Goal: Information Seeking & Learning: Learn about a topic

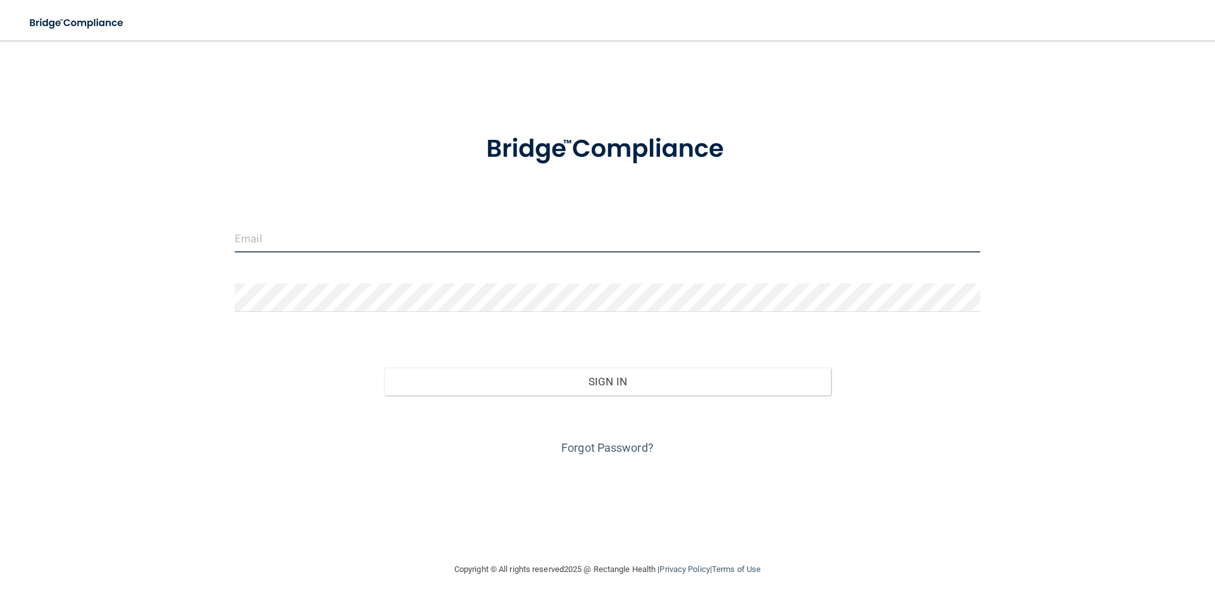
click at [378, 246] on input "email" at bounding box center [607, 238] width 745 height 28
type input "[EMAIL_ADDRESS][DOMAIN_NAME]"
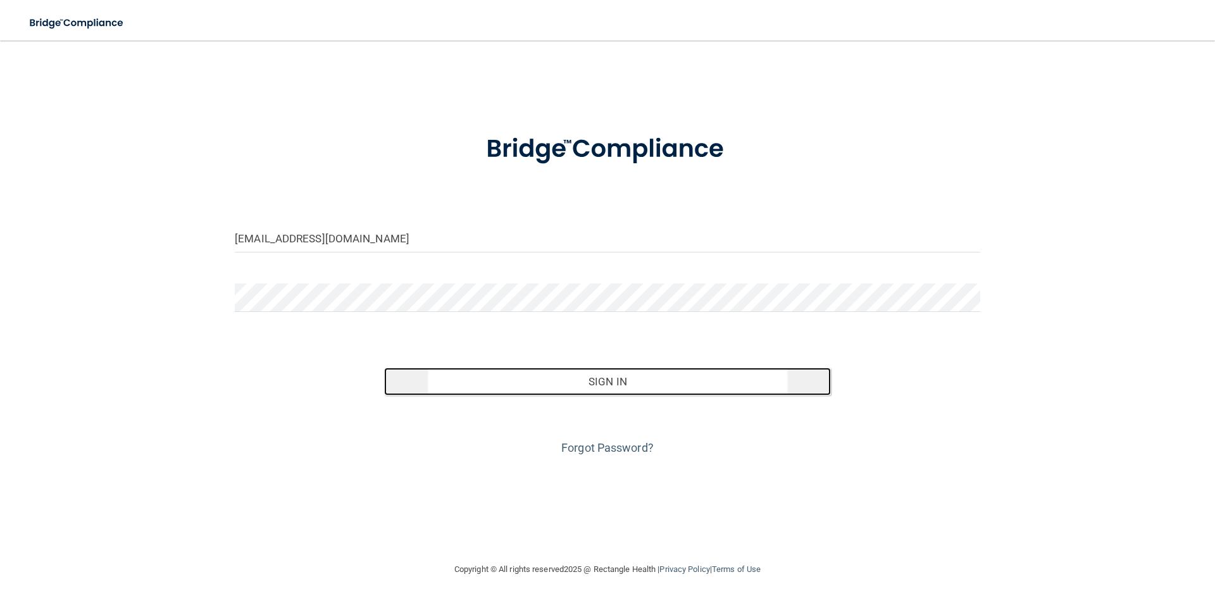
click at [638, 374] on button "Sign In" at bounding box center [607, 382] width 447 height 28
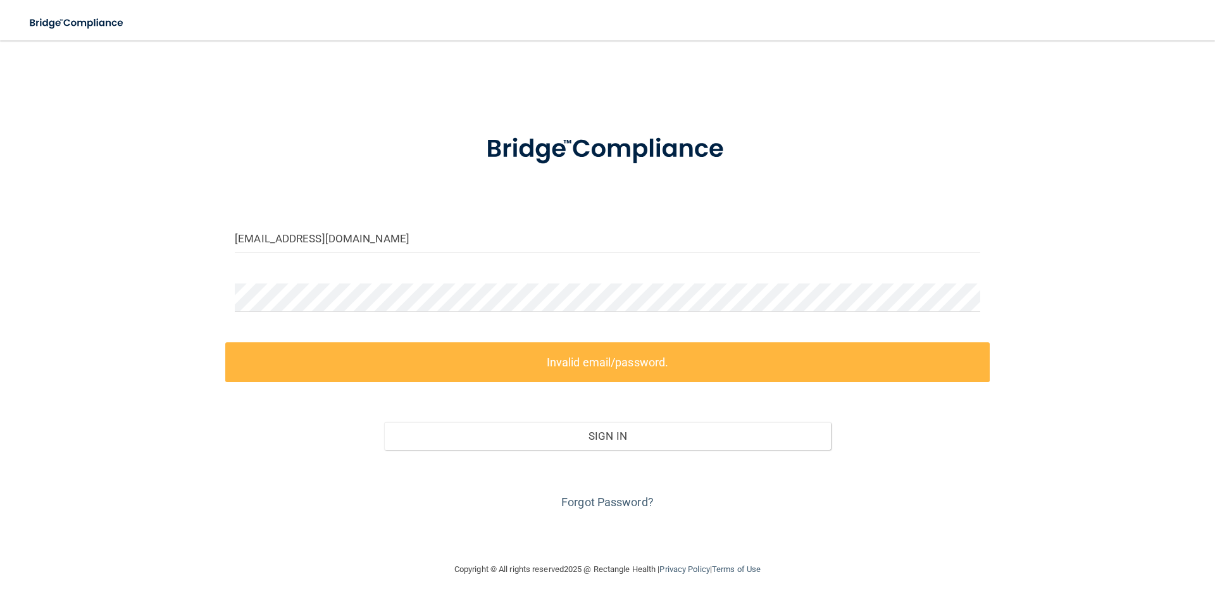
click at [341, 278] on form "drmaring@drmaring.com Invalid email/password. You don't have permission to acce…" at bounding box center [607, 314] width 745 height 396
click at [204, 285] on div "drmaring@drmaring.com Invalid email/password. You don't have permission to acce…" at bounding box center [607, 301] width 1164 height 496
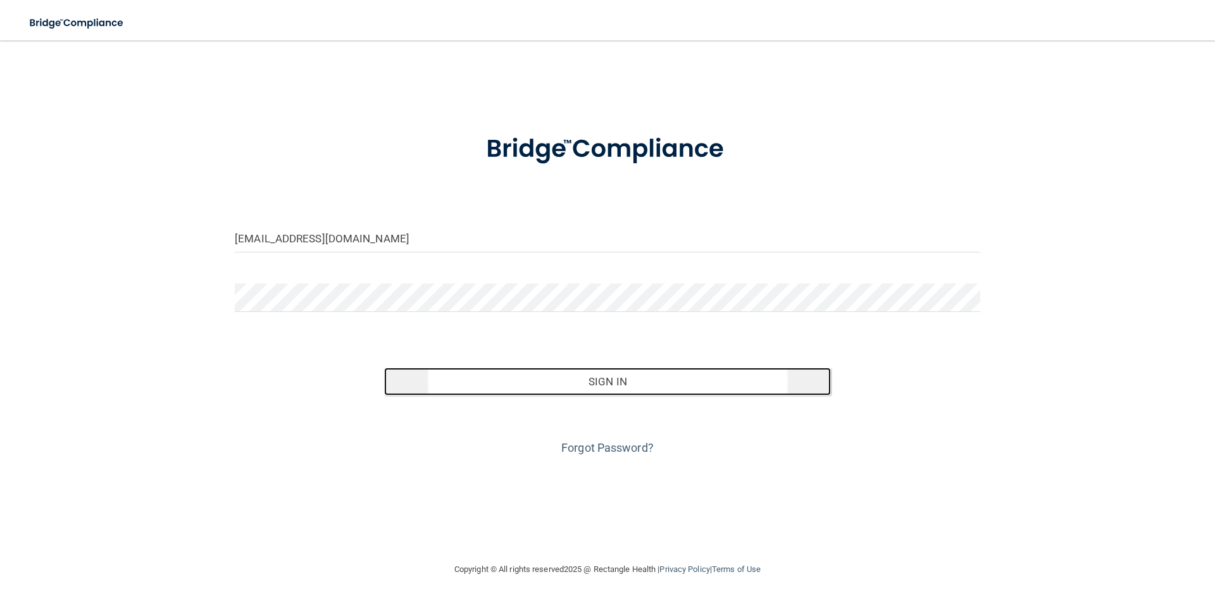
click at [632, 388] on button "Sign In" at bounding box center [607, 382] width 447 height 28
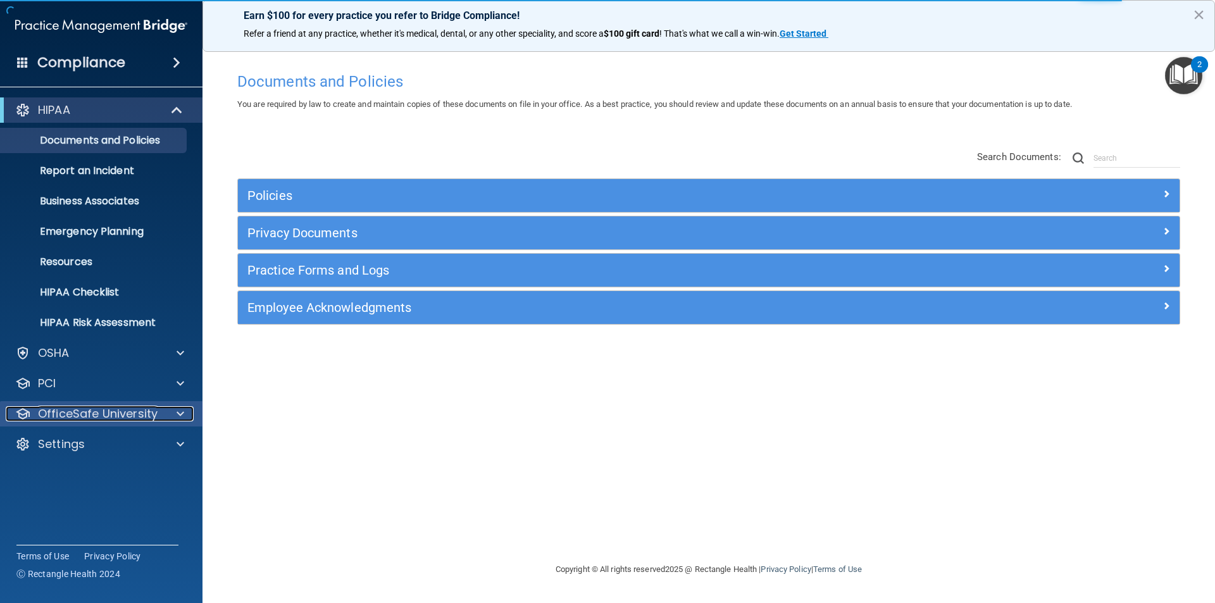
click at [84, 412] on p "OfficeSafe University" at bounding box center [98, 413] width 120 height 15
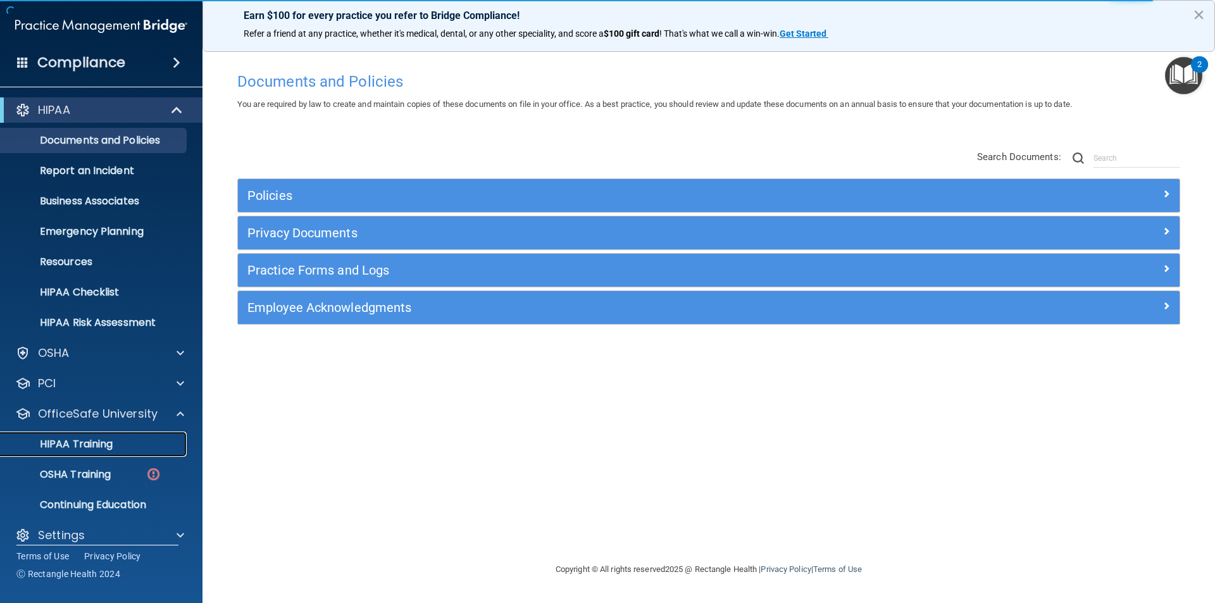
click at [109, 447] on p "HIPAA Training" at bounding box center [60, 444] width 104 height 13
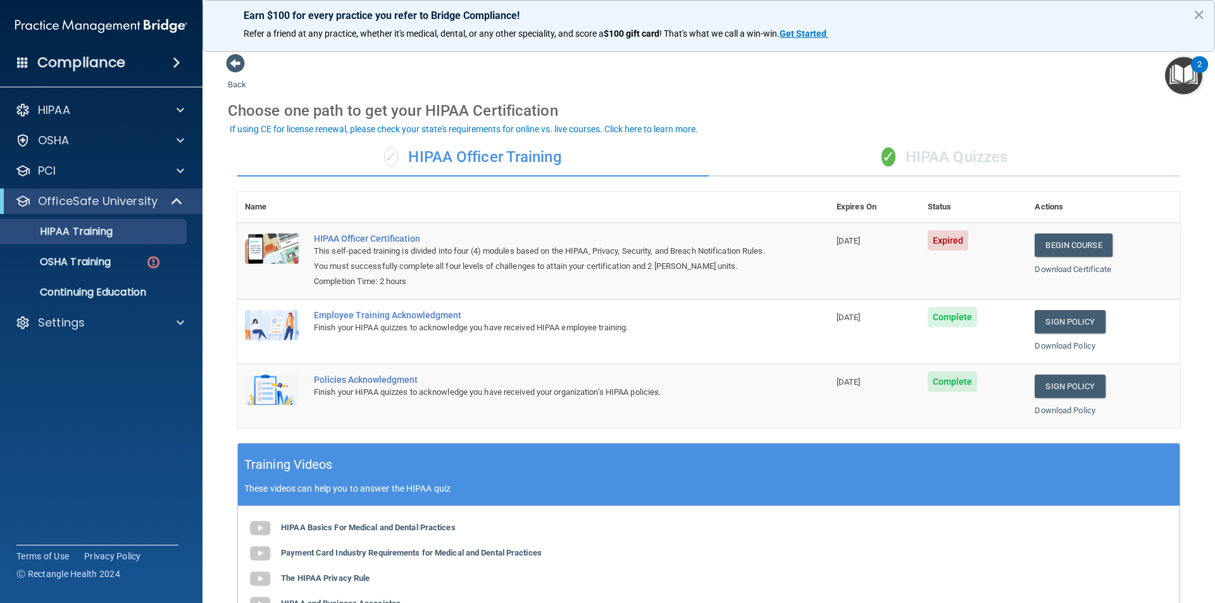
click at [978, 158] on div "✓ HIPAA Quizzes" at bounding box center [944, 158] width 471 height 38
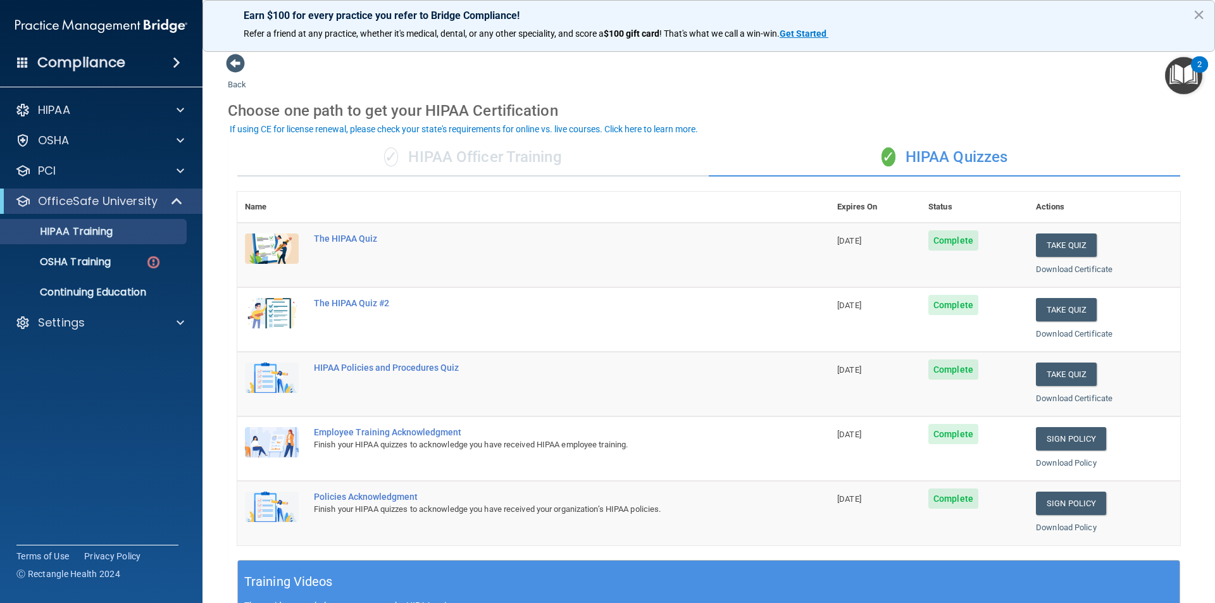
scroll to position [350, 0]
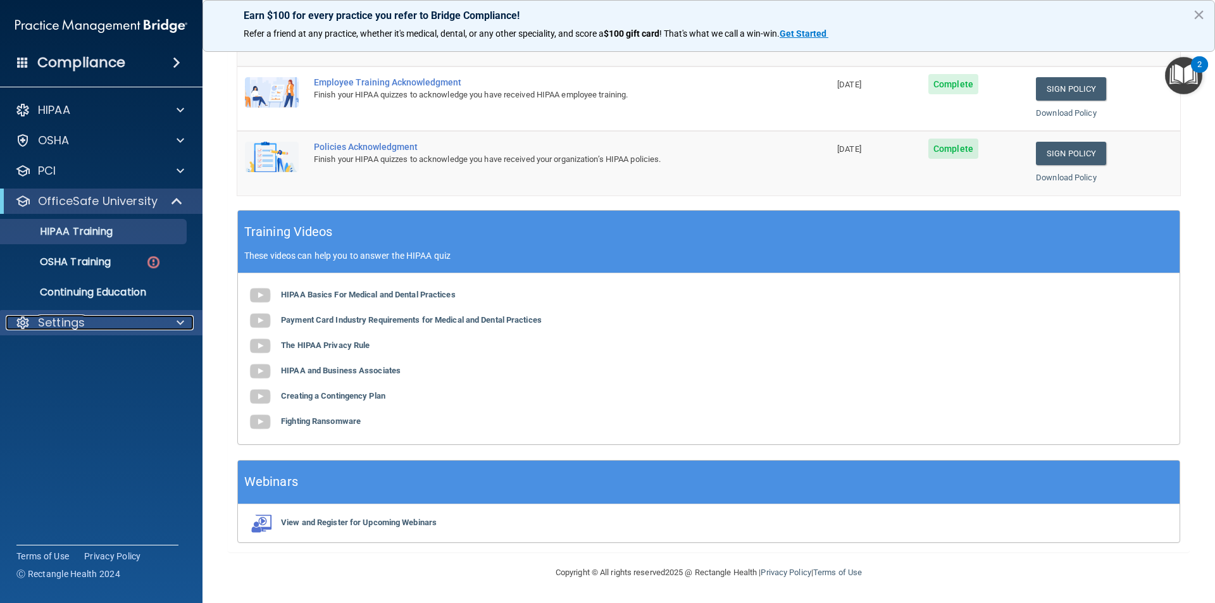
click at [108, 324] on div "Settings" at bounding box center [84, 322] width 157 height 15
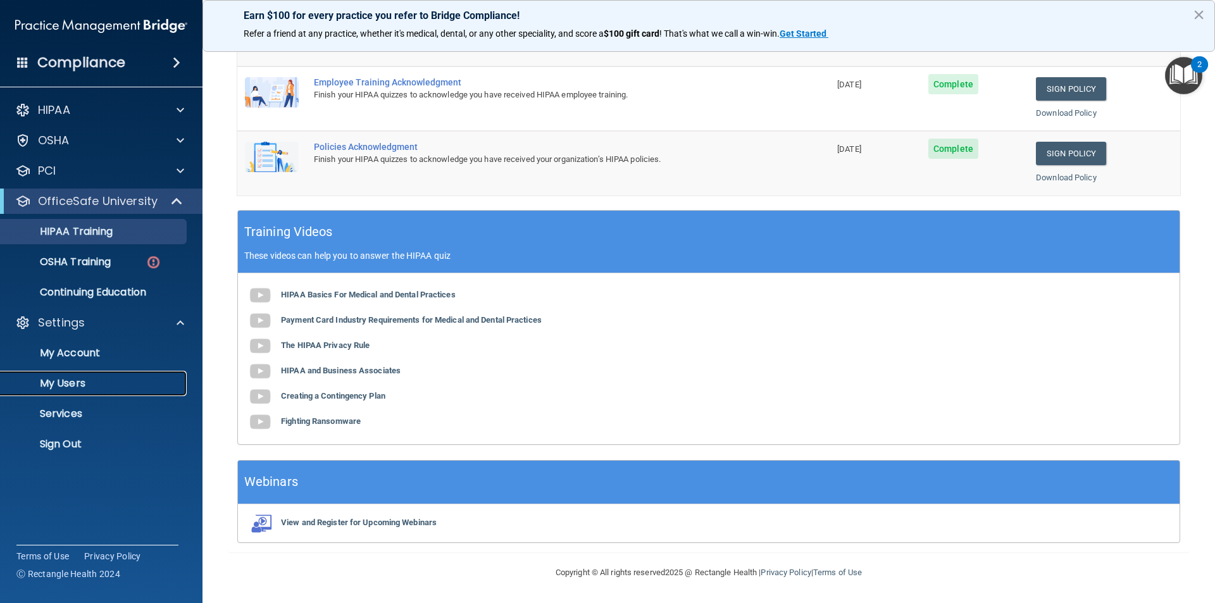
click at [73, 379] on p "My Users" at bounding box center [94, 383] width 173 height 13
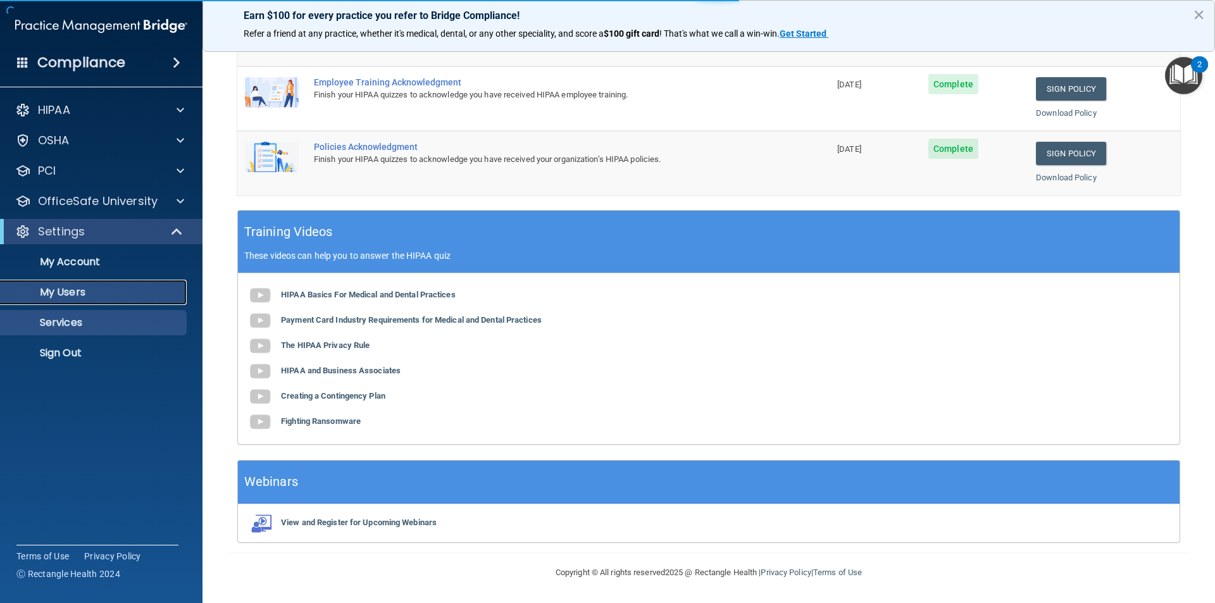
select select "20"
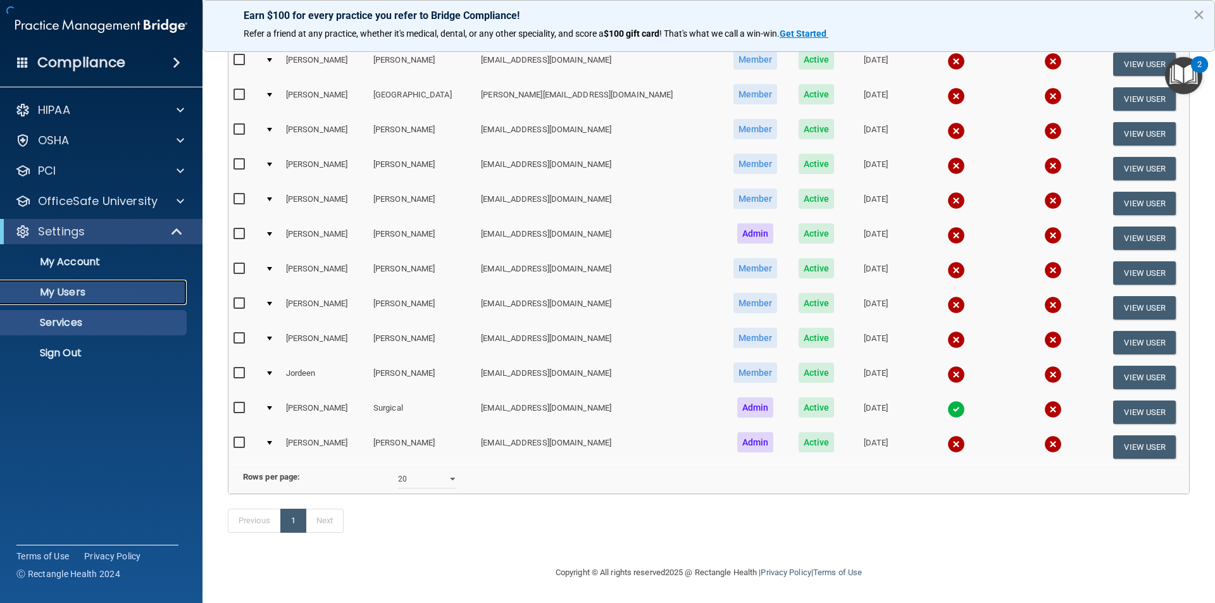
scroll to position [201, 0]
click at [242, 368] on input "checkbox" at bounding box center [240, 373] width 15 height 10
checkbox input "true"
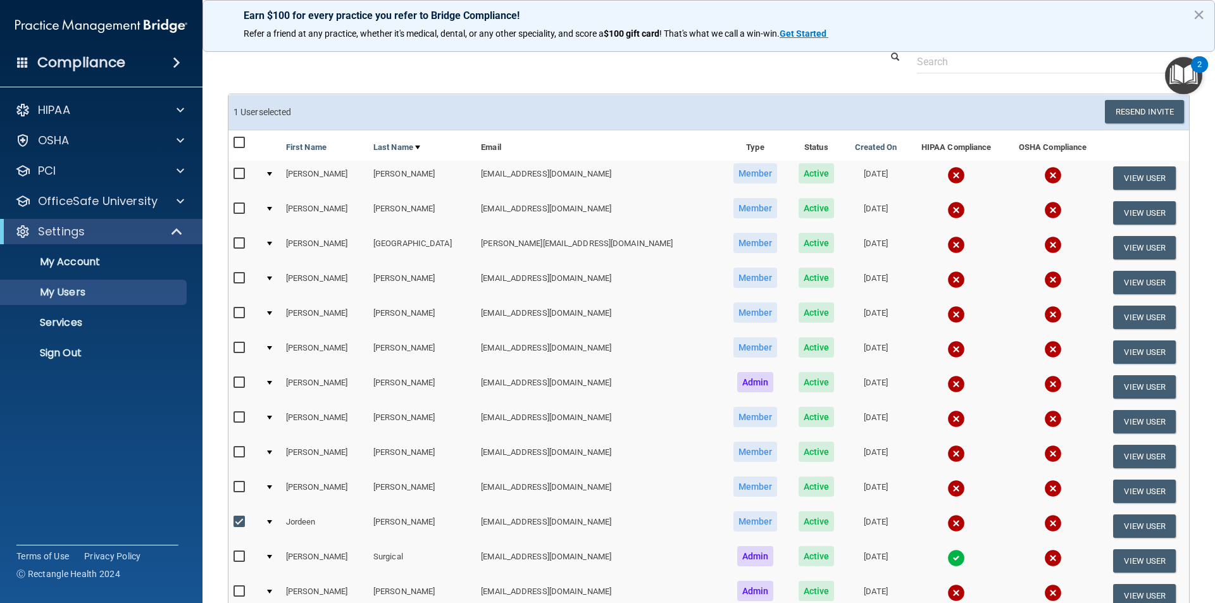
scroll to position [0, 0]
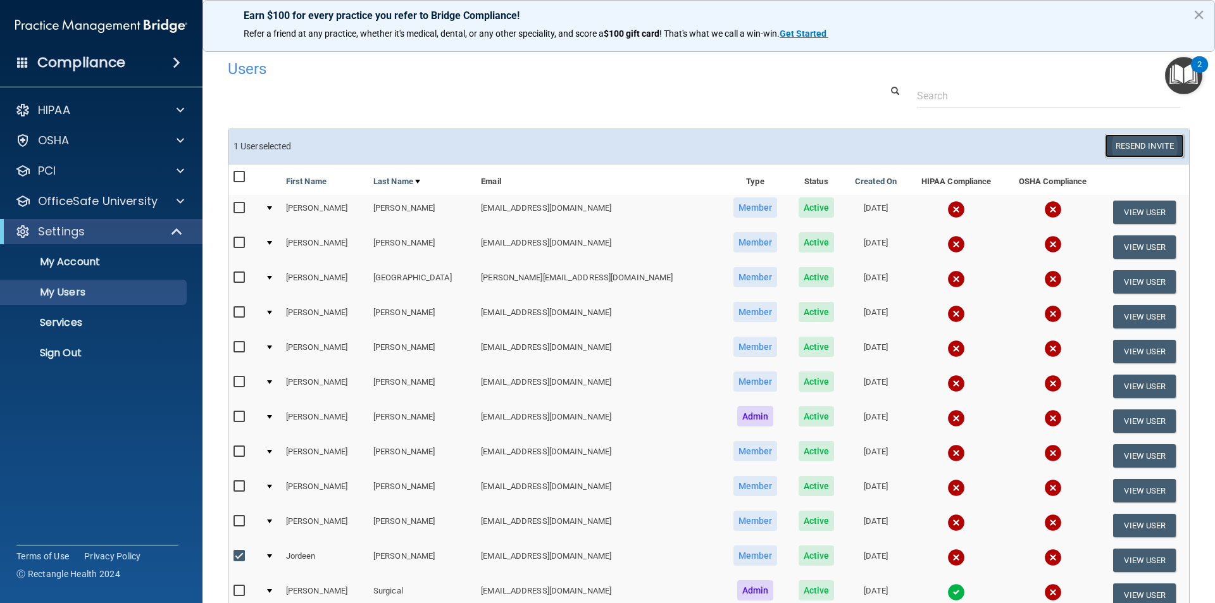
click at [1118, 140] on button "Resend Invite" at bounding box center [1144, 145] width 79 height 23
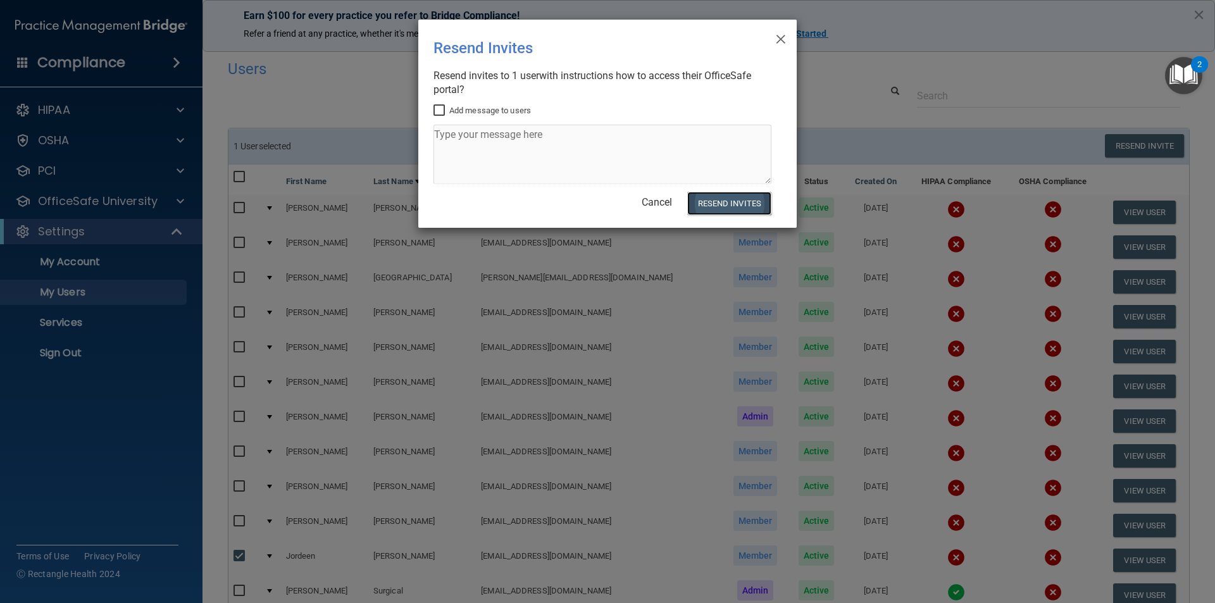
click at [705, 202] on button "Resend Invites" at bounding box center [729, 203] width 84 height 23
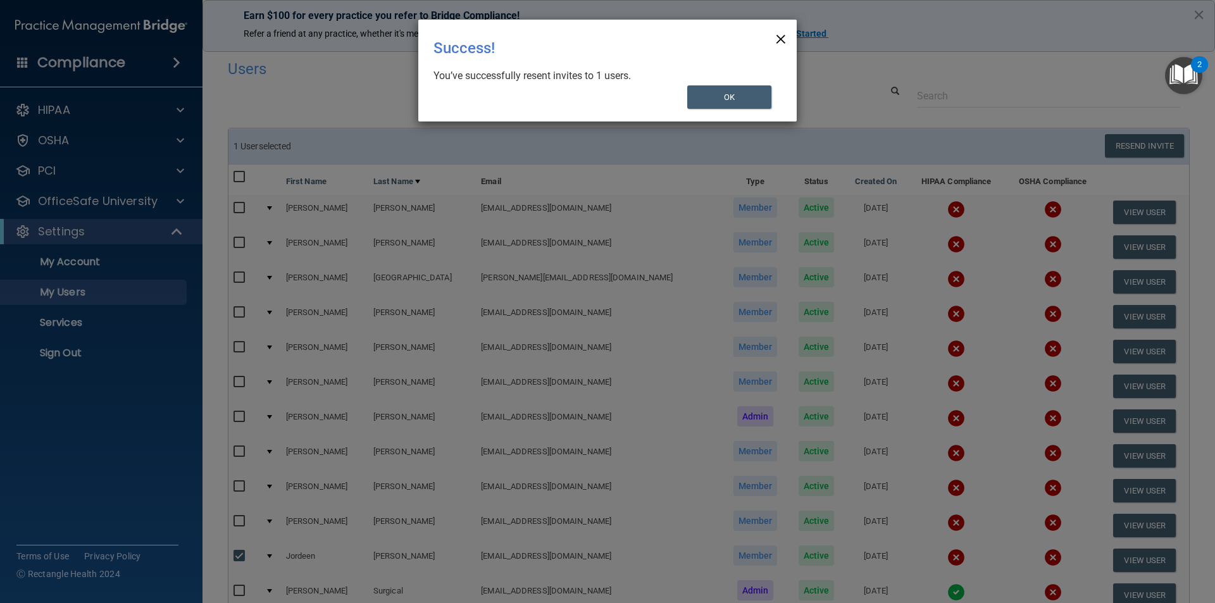
click at [785, 39] on span "×" at bounding box center [780, 37] width 11 height 25
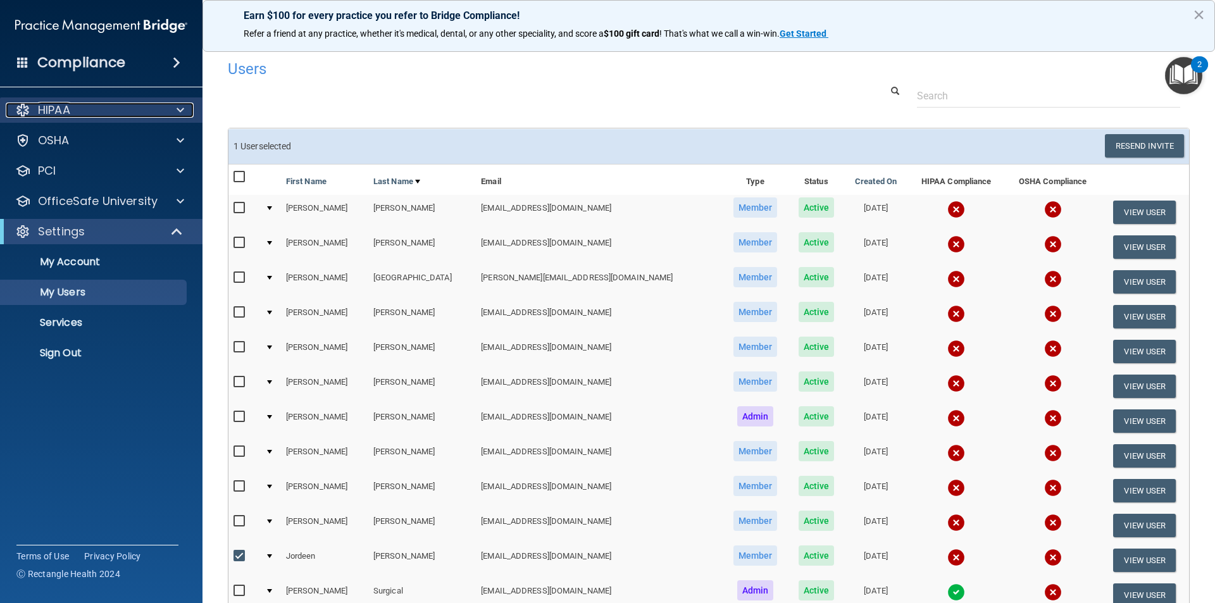
click at [66, 110] on p "HIPAA" at bounding box center [54, 109] width 32 height 15
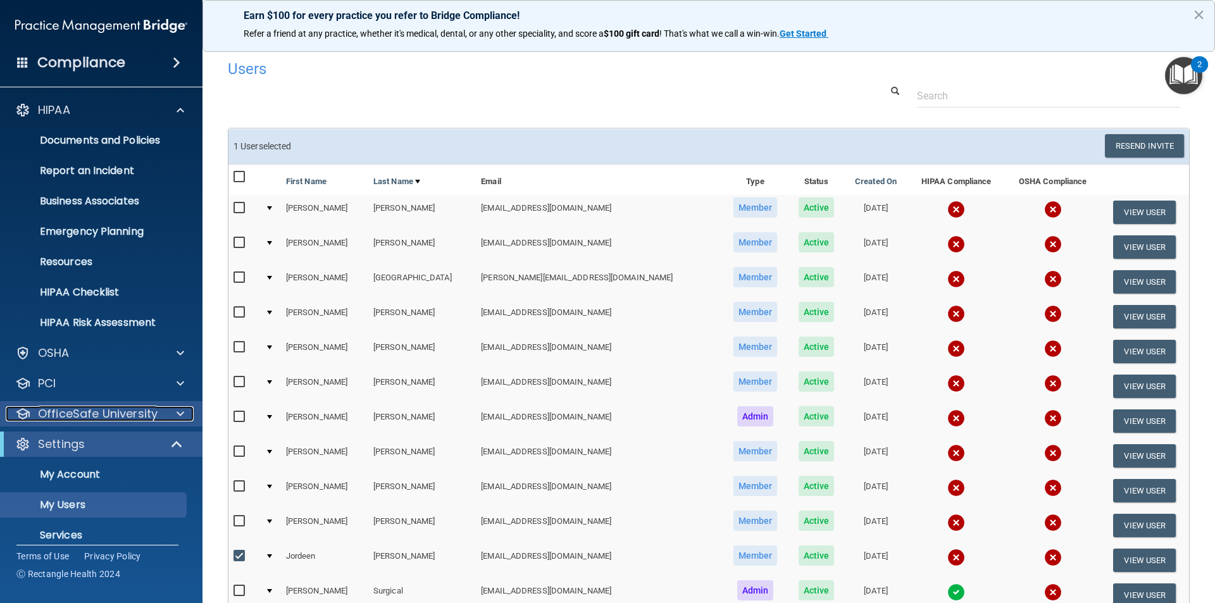
click at [127, 410] on p "OfficeSafe University" at bounding box center [98, 413] width 120 height 15
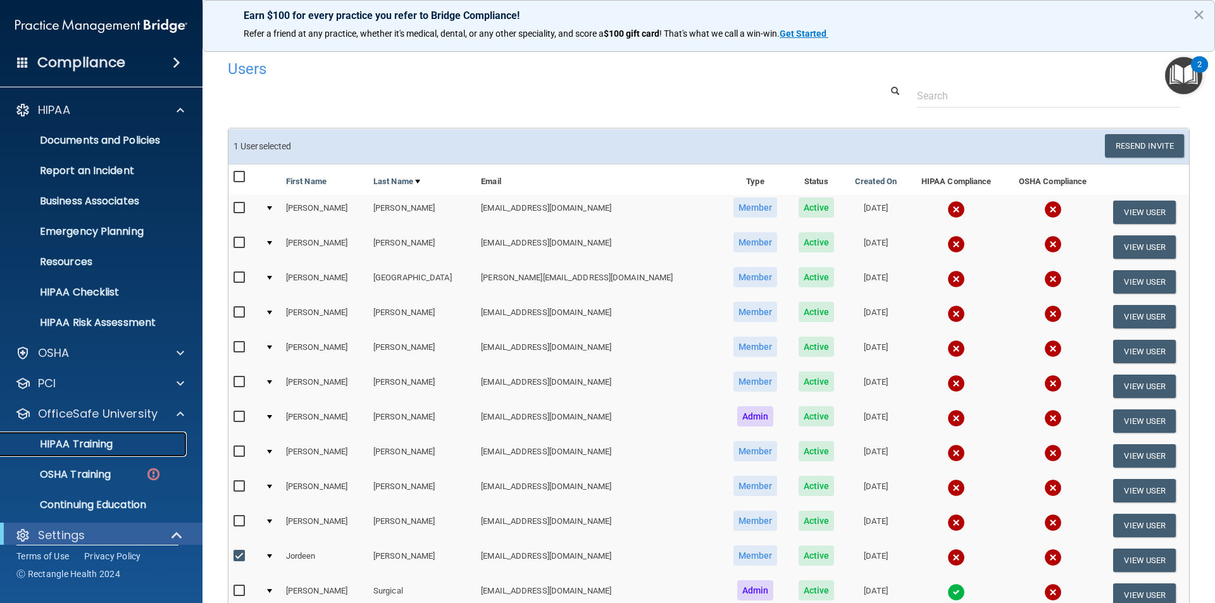
click at [116, 442] on div "HIPAA Training" at bounding box center [94, 444] width 173 height 13
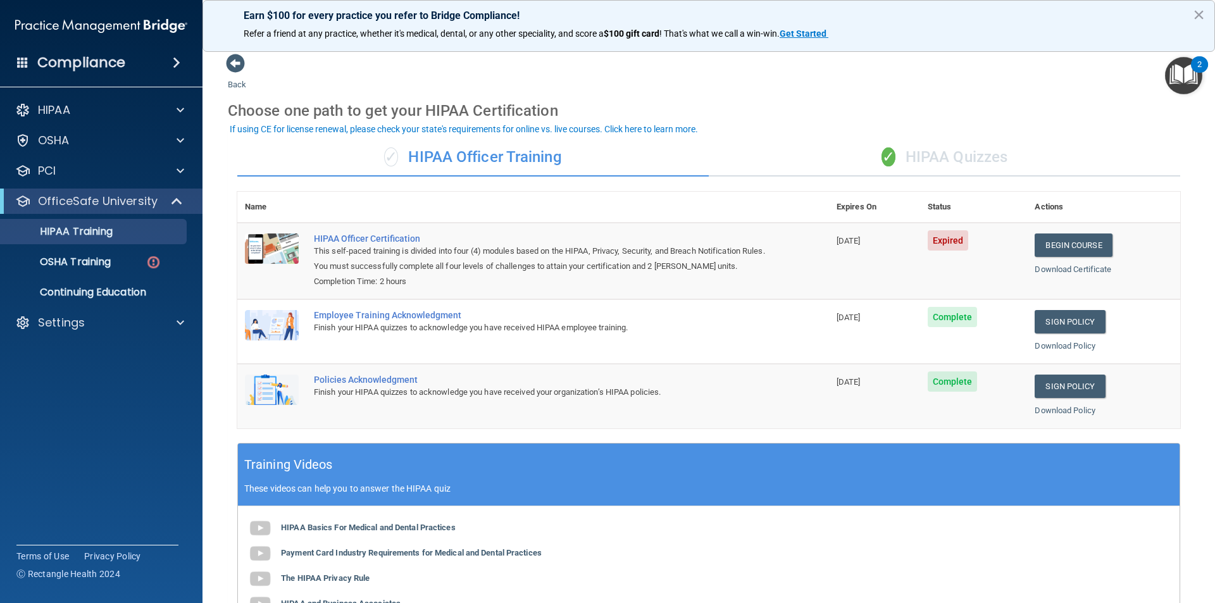
click at [913, 150] on div "✓ HIPAA Quizzes" at bounding box center [944, 158] width 471 height 38
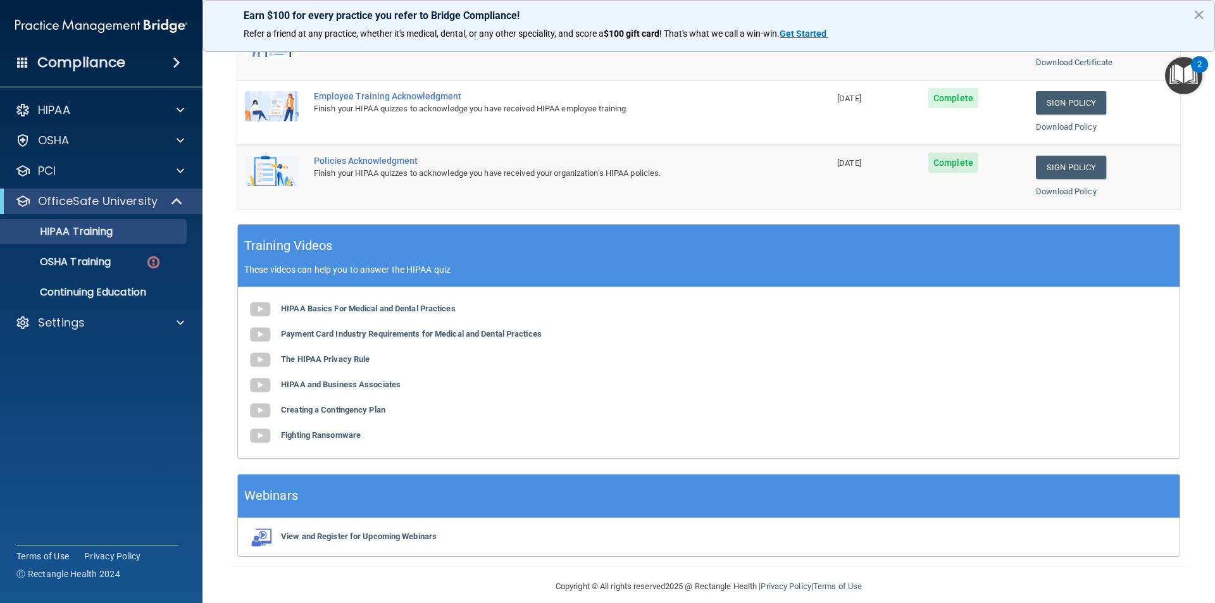
scroll to position [350, 0]
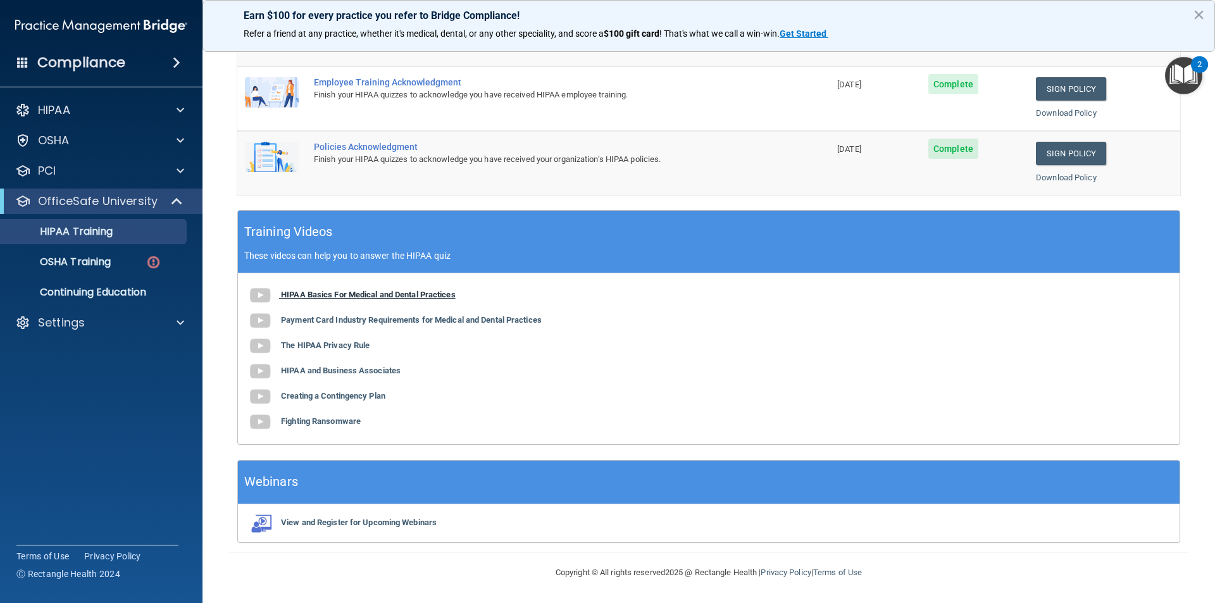
click at [328, 290] on b "HIPAA Basics For Medical and Dental Practices" at bounding box center [368, 294] width 175 height 9
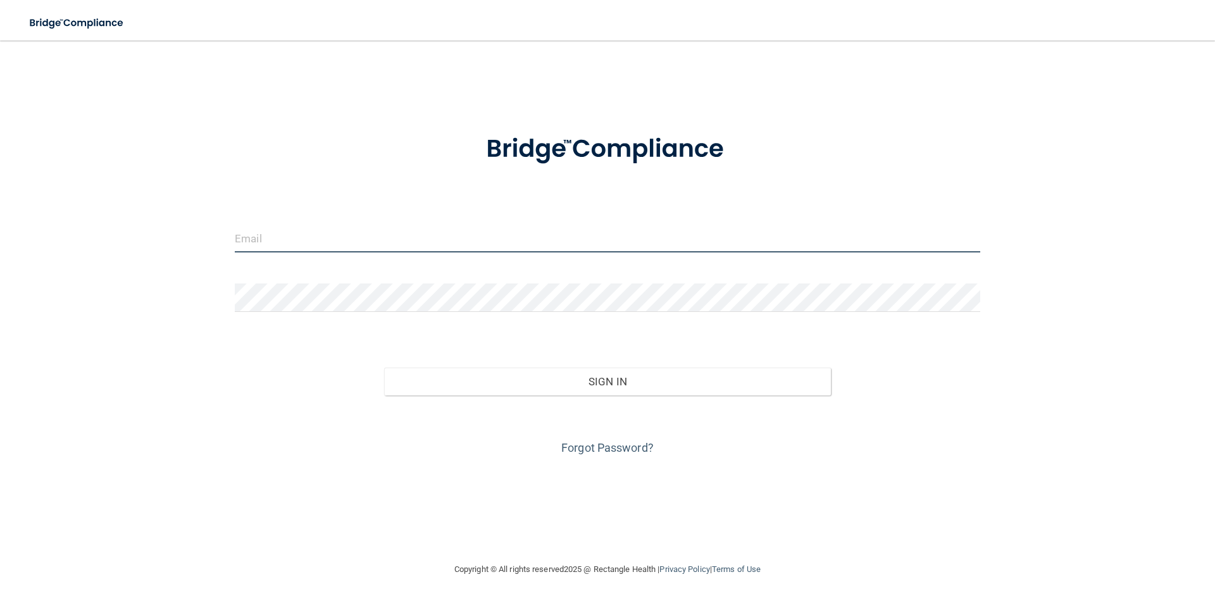
click at [381, 236] on input "email" at bounding box center [607, 238] width 745 height 28
click at [628, 233] on input "email" at bounding box center [607, 238] width 745 height 28
type input "[EMAIL_ADDRESS][DOMAIN_NAME]"
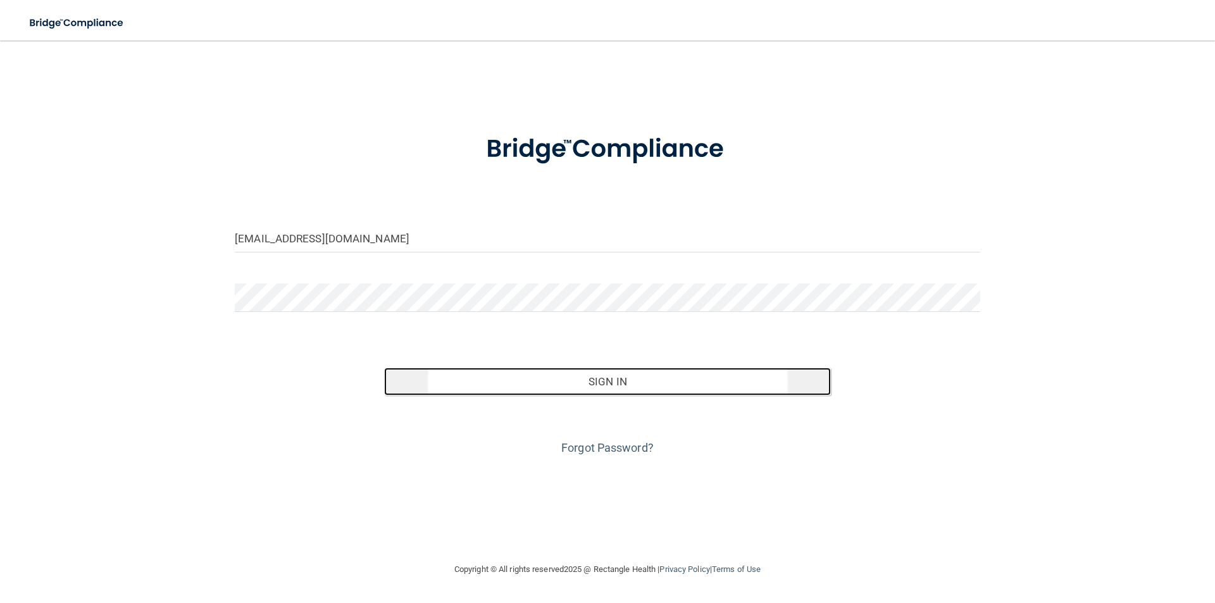
click at [678, 373] on button "Sign In" at bounding box center [607, 382] width 447 height 28
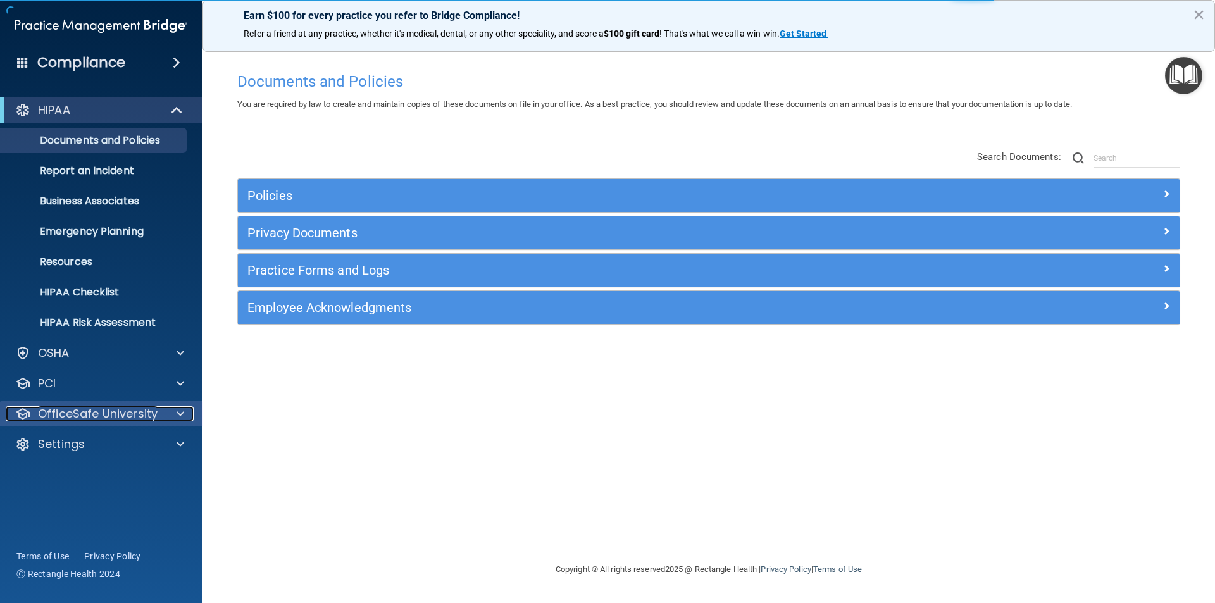
click at [63, 410] on p "OfficeSafe University" at bounding box center [98, 413] width 120 height 15
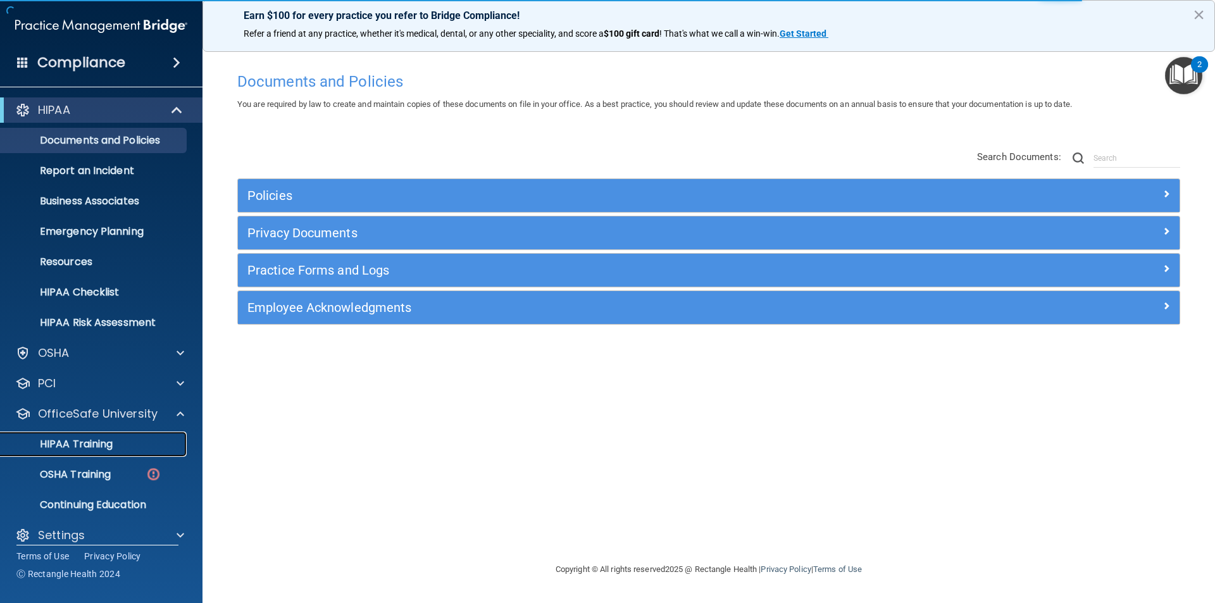
click at [85, 443] on p "HIPAA Training" at bounding box center [60, 444] width 104 height 13
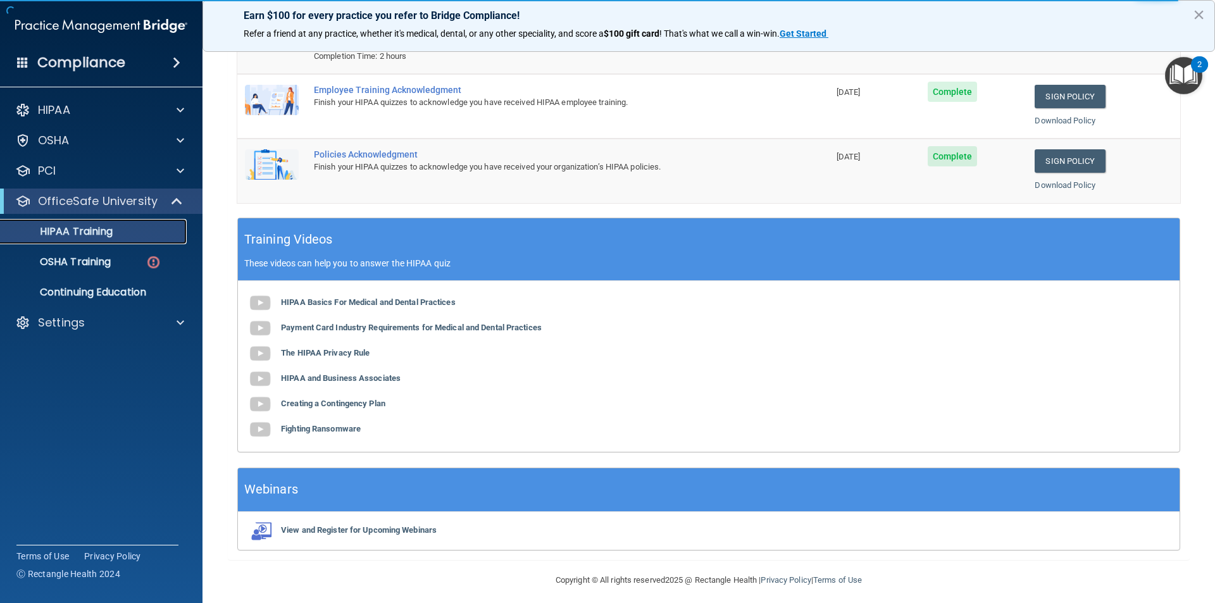
scroll to position [233, 0]
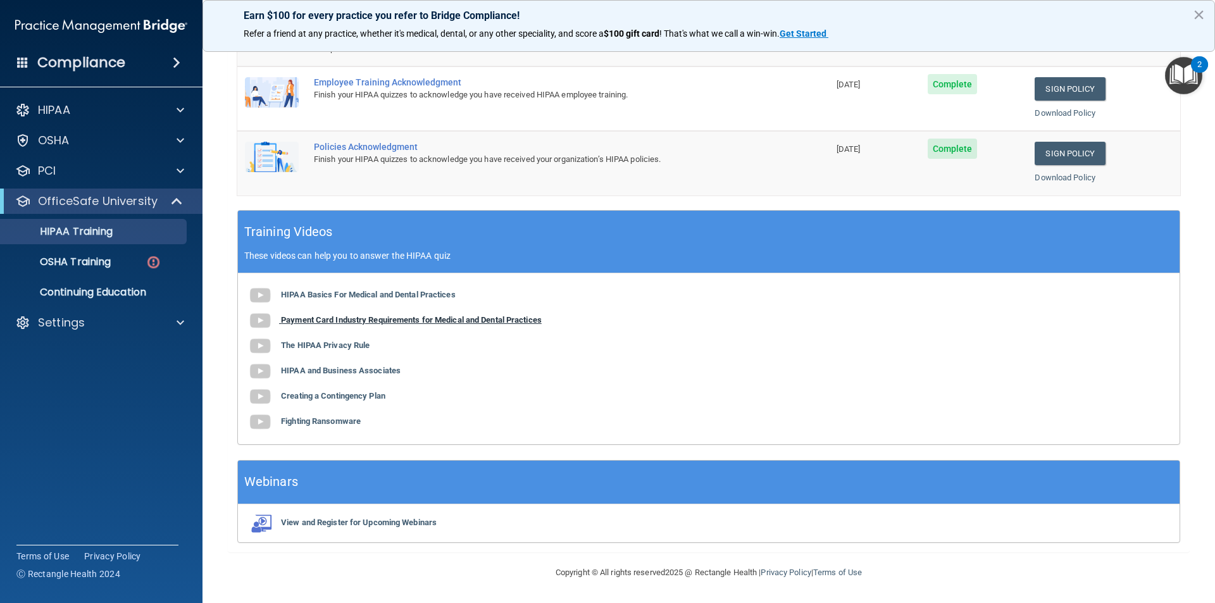
click at [395, 318] on b "Payment Card Industry Requirements for Medical and Dental Practices" at bounding box center [411, 319] width 261 height 9
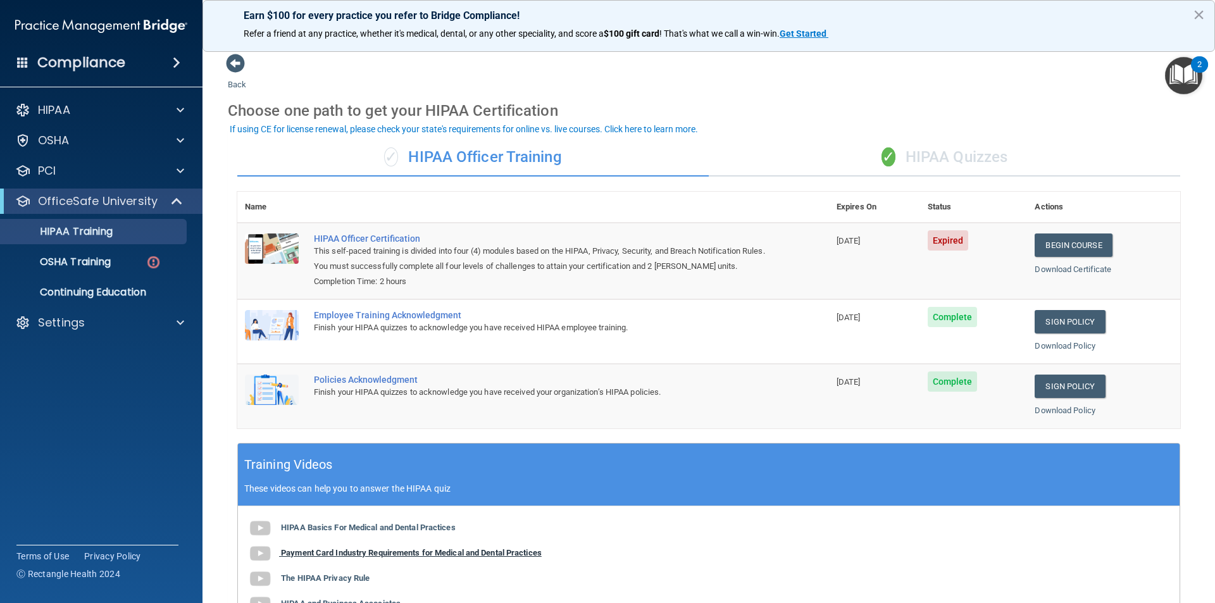
scroll to position [211, 0]
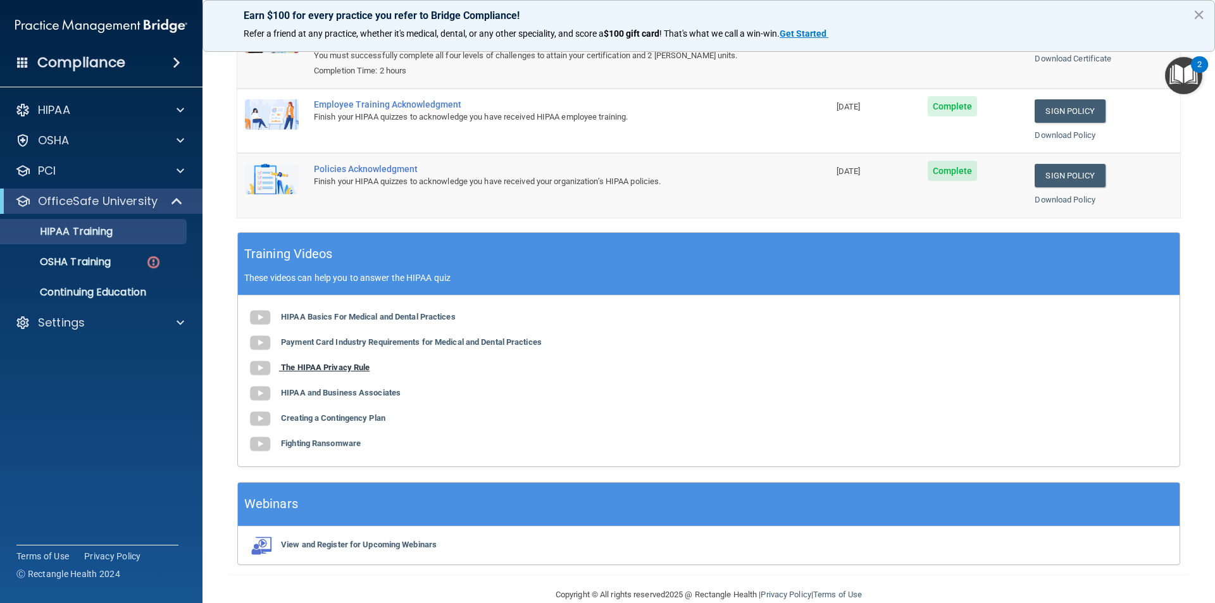
click at [302, 368] on b "The HIPAA Privacy Rule" at bounding box center [325, 366] width 89 height 9
click at [328, 391] on b "HIPAA and Business Associates" at bounding box center [341, 392] width 120 height 9
click at [310, 419] on b "Creating a Contingency Plan" at bounding box center [333, 417] width 104 height 9
click at [328, 441] on b "Fighting Ransomware" at bounding box center [321, 442] width 80 height 9
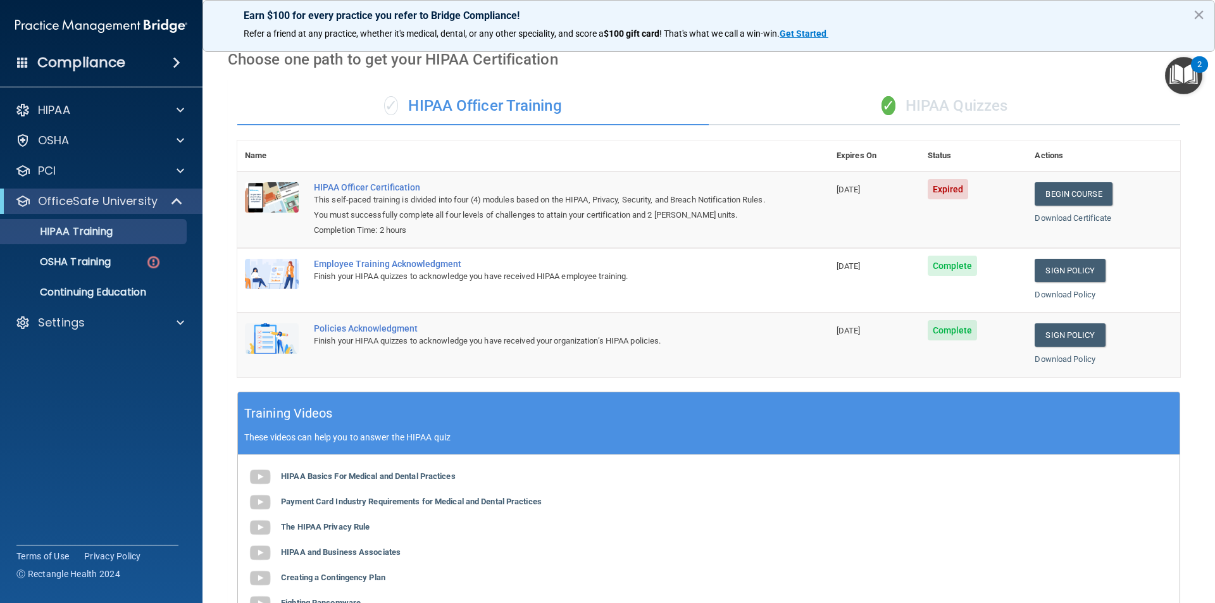
scroll to position [0, 0]
